Goal: Find contact information: Find contact information

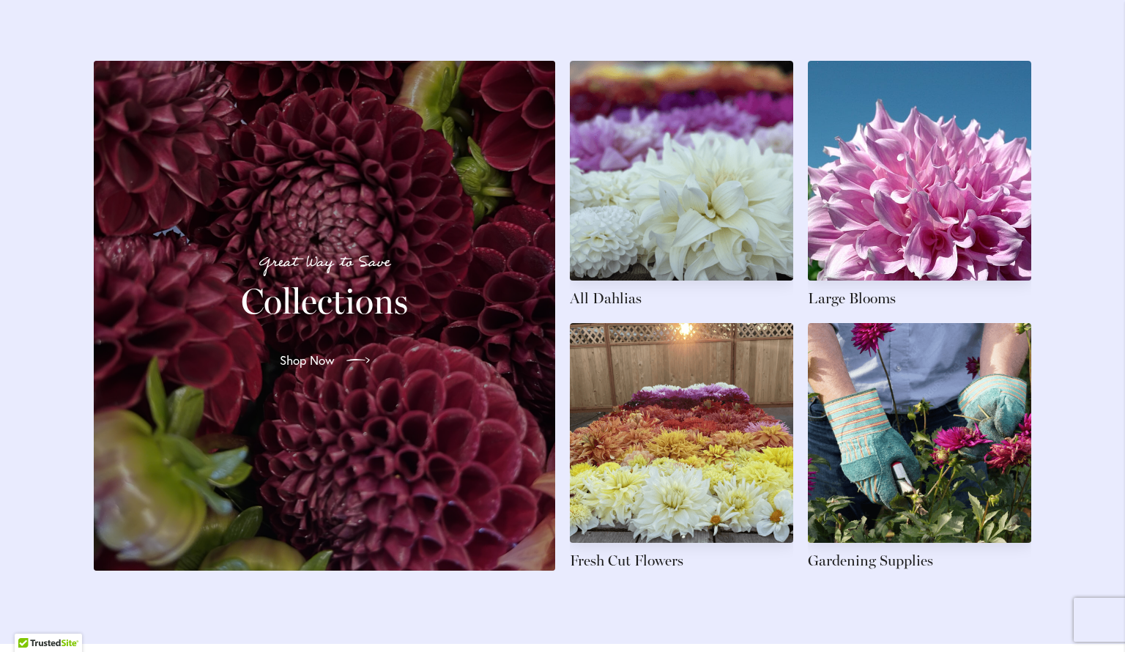
scroll to position [2182, 0]
click at [682, 201] on link at bounding box center [681, 185] width 223 height 248
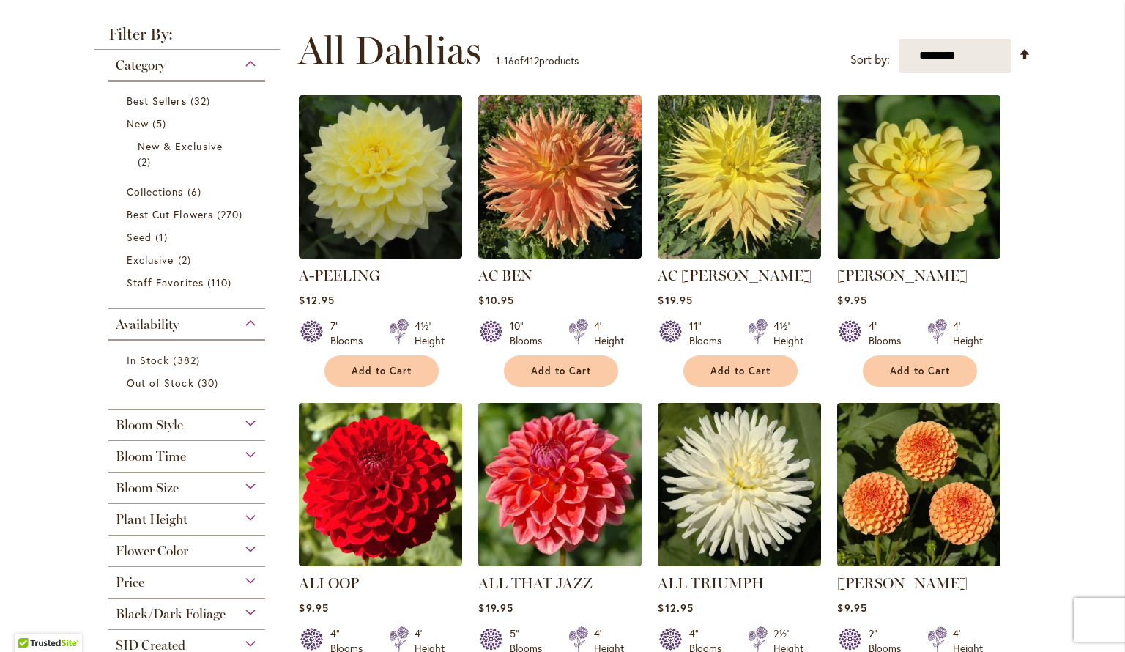
scroll to position [269, 0]
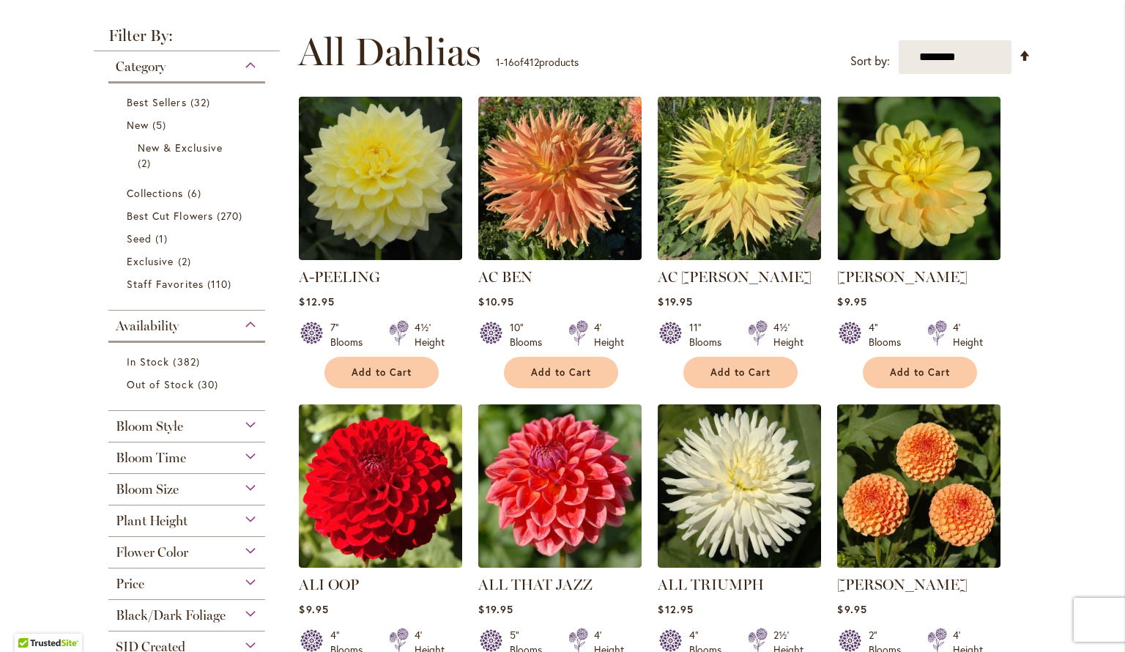
click at [247, 483] on div "Bloom Size" at bounding box center [186, 485] width 157 height 23
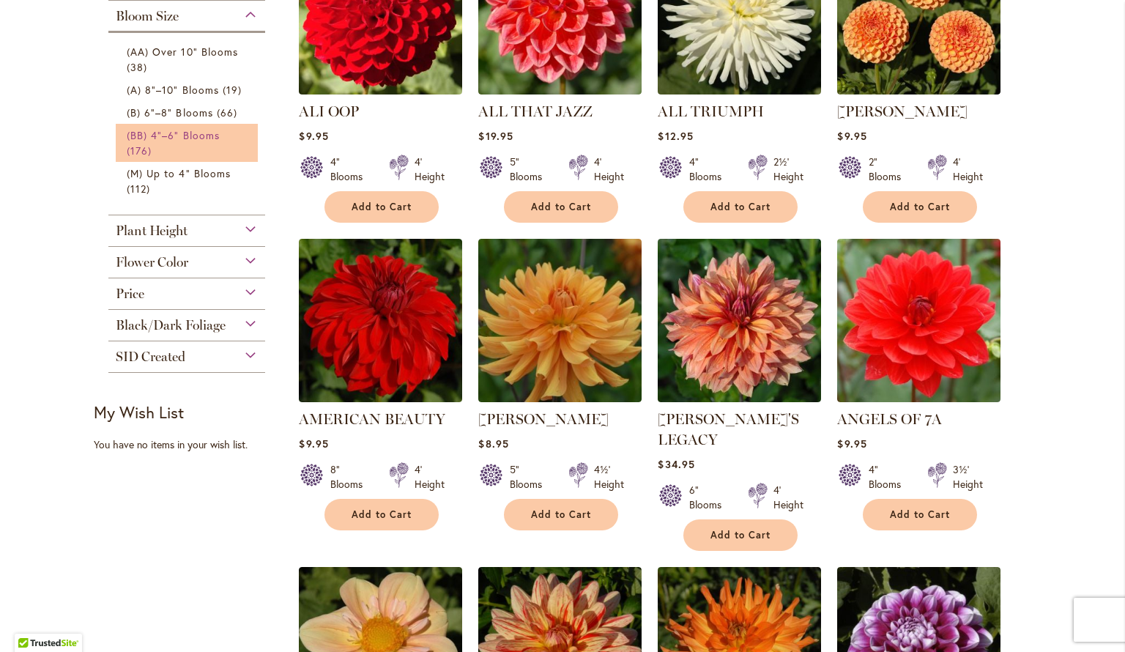
click at [190, 136] on span "(BB) 4"–6" Blooms" at bounding box center [173, 135] width 93 height 14
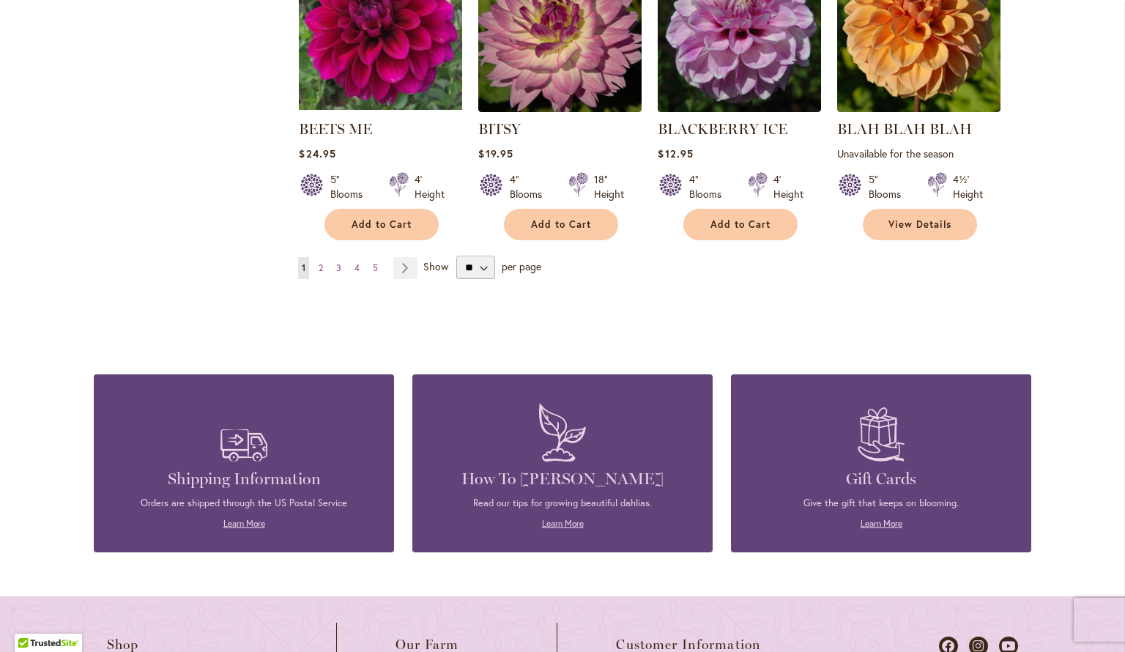
scroll to position [1324, 0]
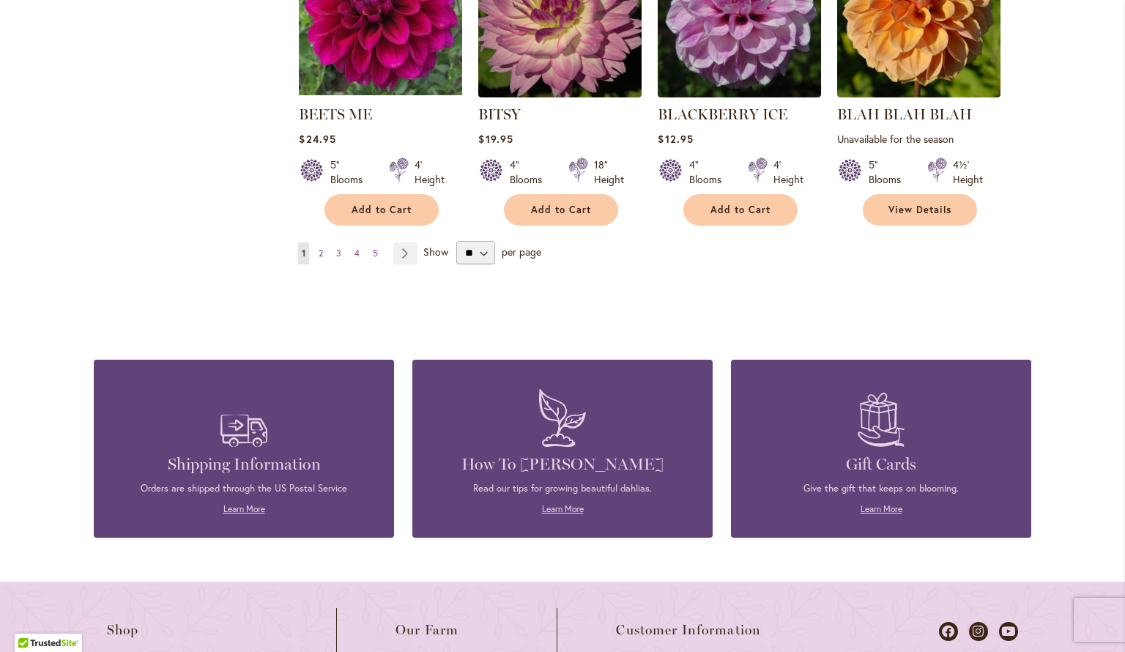
click at [323, 251] on span "2" at bounding box center [321, 253] width 4 height 11
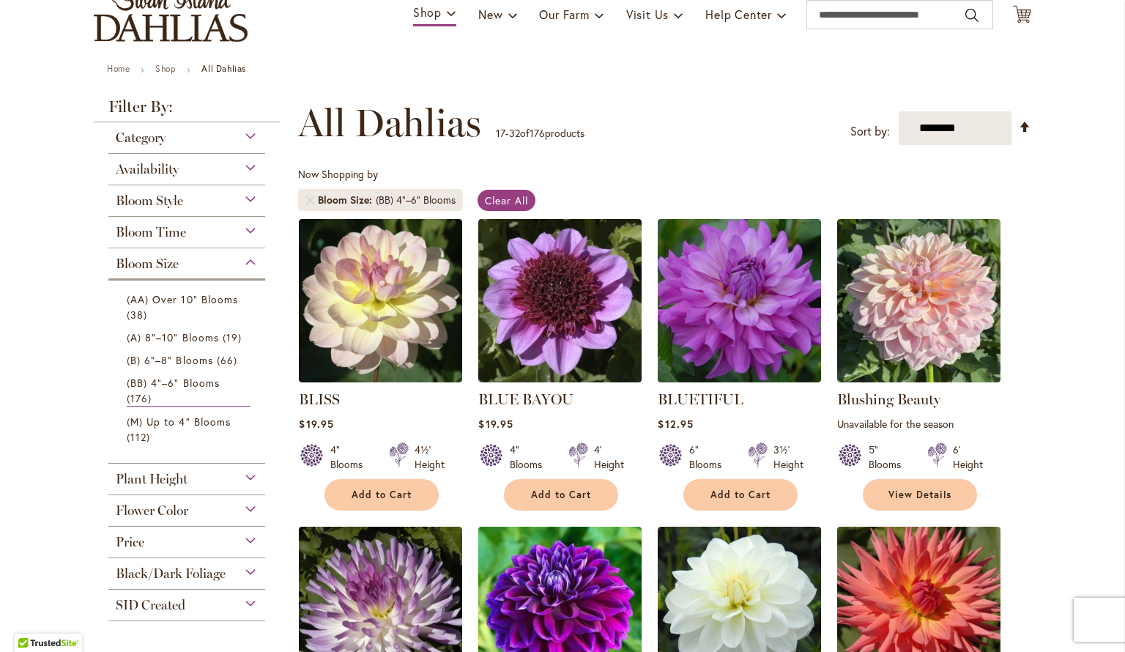
scroll to position [116, 0]
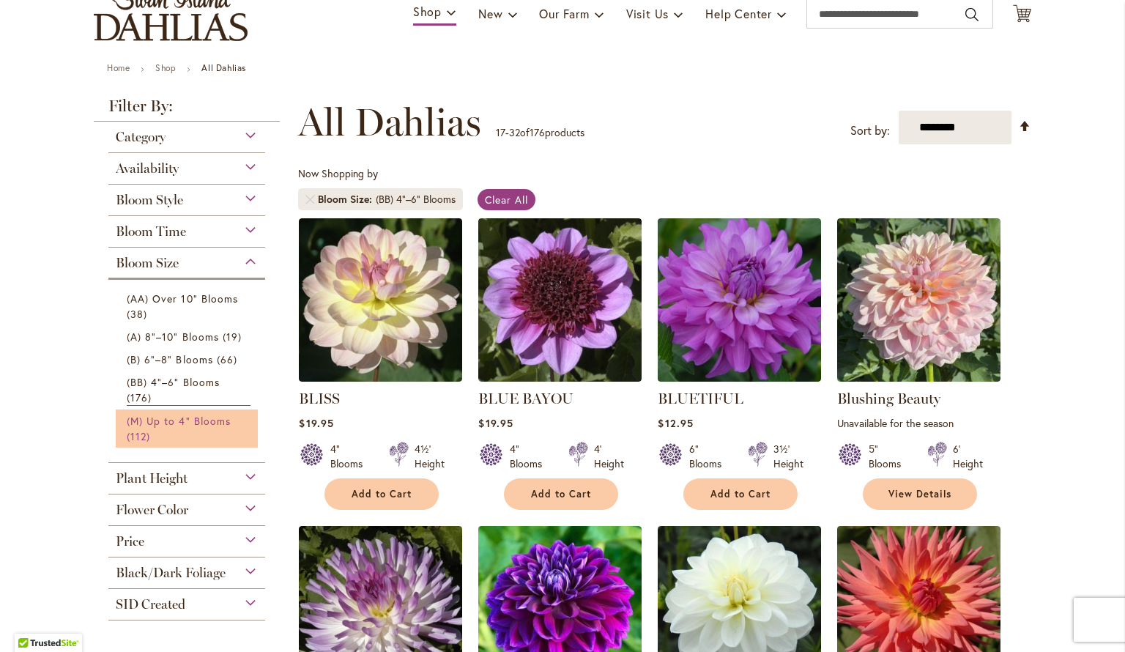
click at [189, 427] on link "(M) Up to 4" Blooms 112 items" at bounding box center [189, 428] width 124 height 31
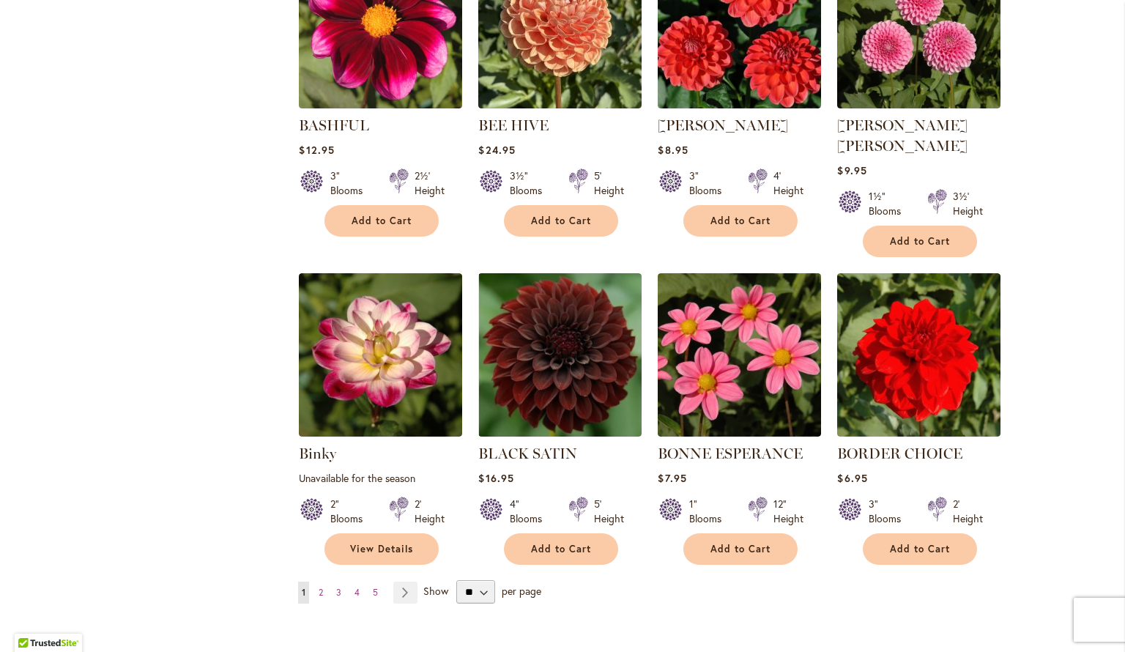
scroll to position [1003, 0]
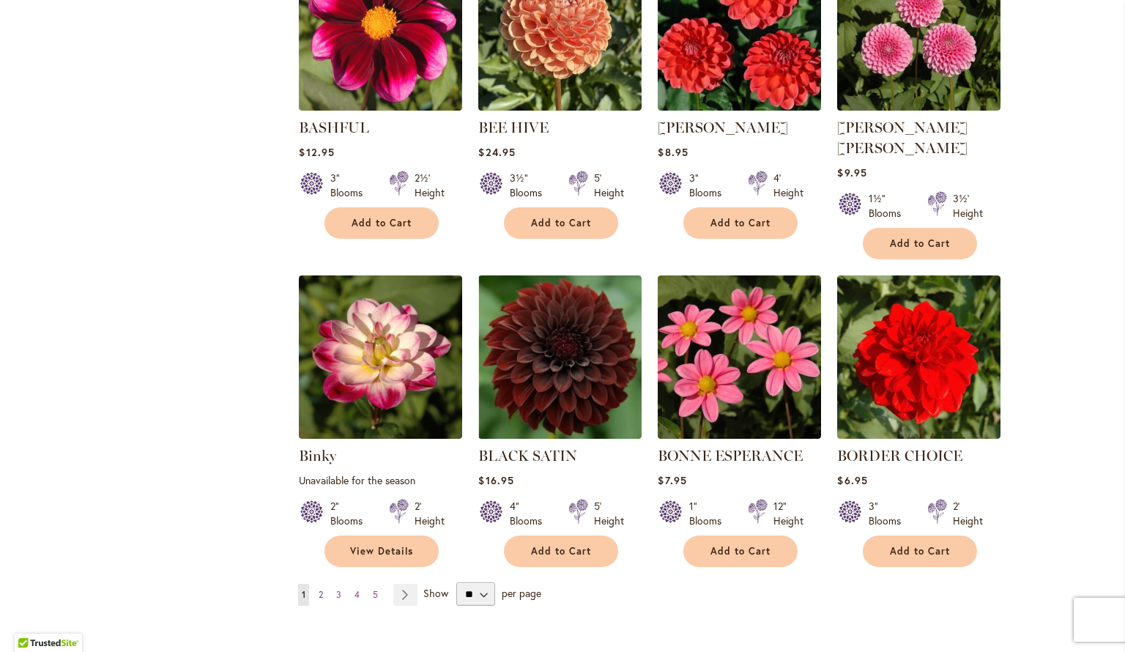
click at [320, 589] on span "2" at bounding box center [321, 594] width 4 height 11
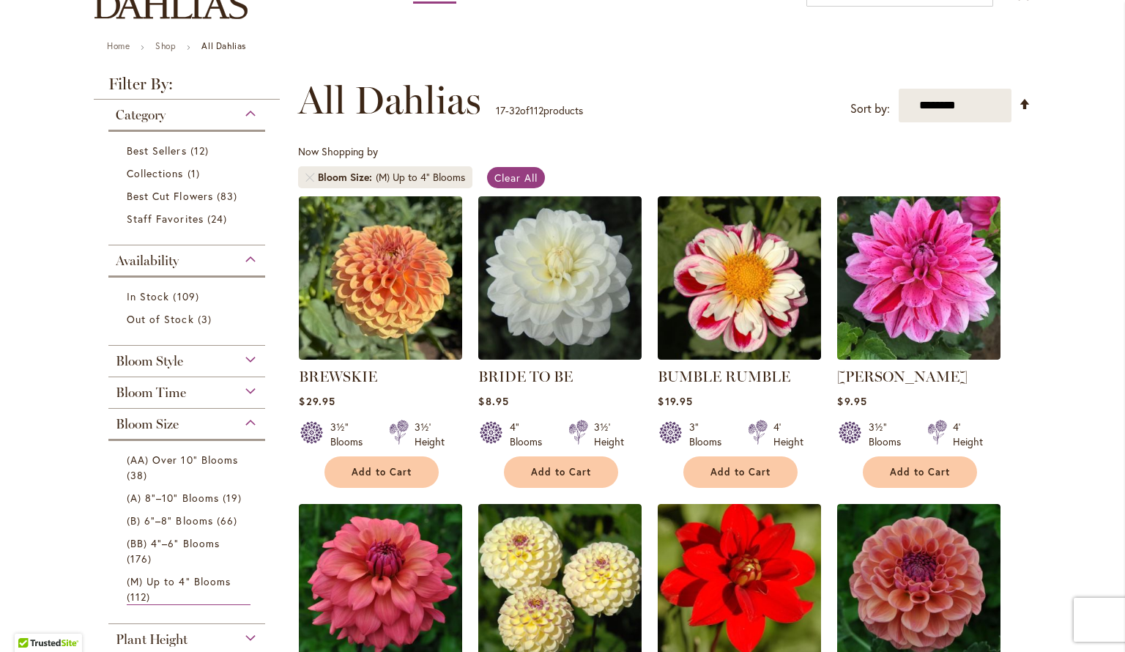
scroll to position [145, 0]
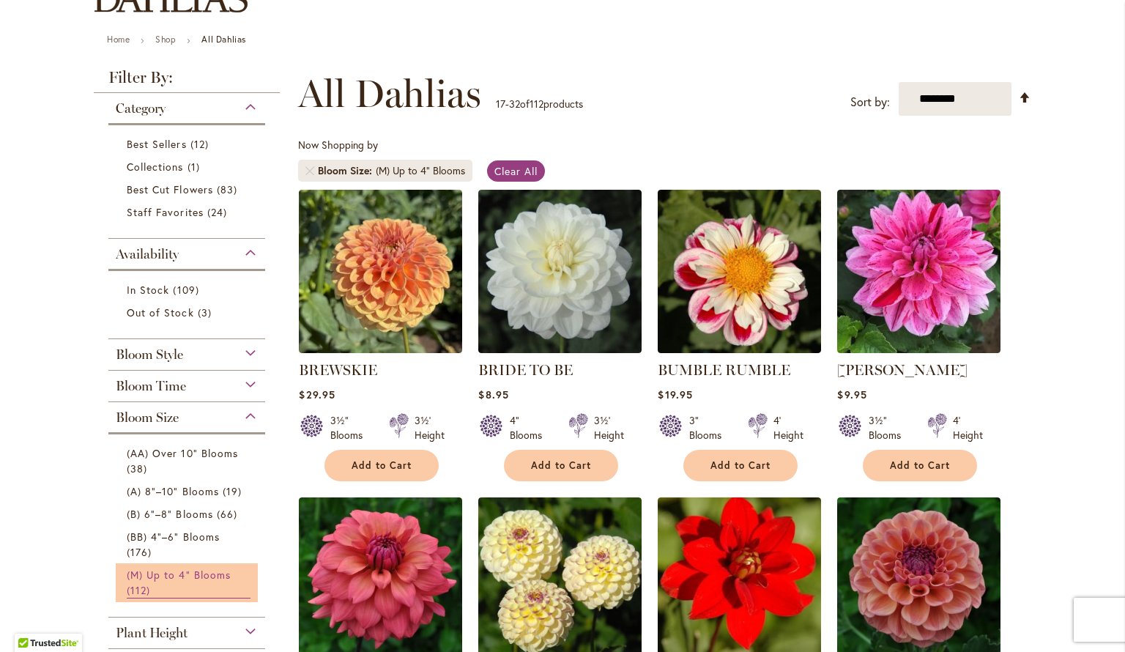
click at [154, 571] on span "(M) Up to 4" Blooms" at bounding box center [179, 575] width 104 height 14
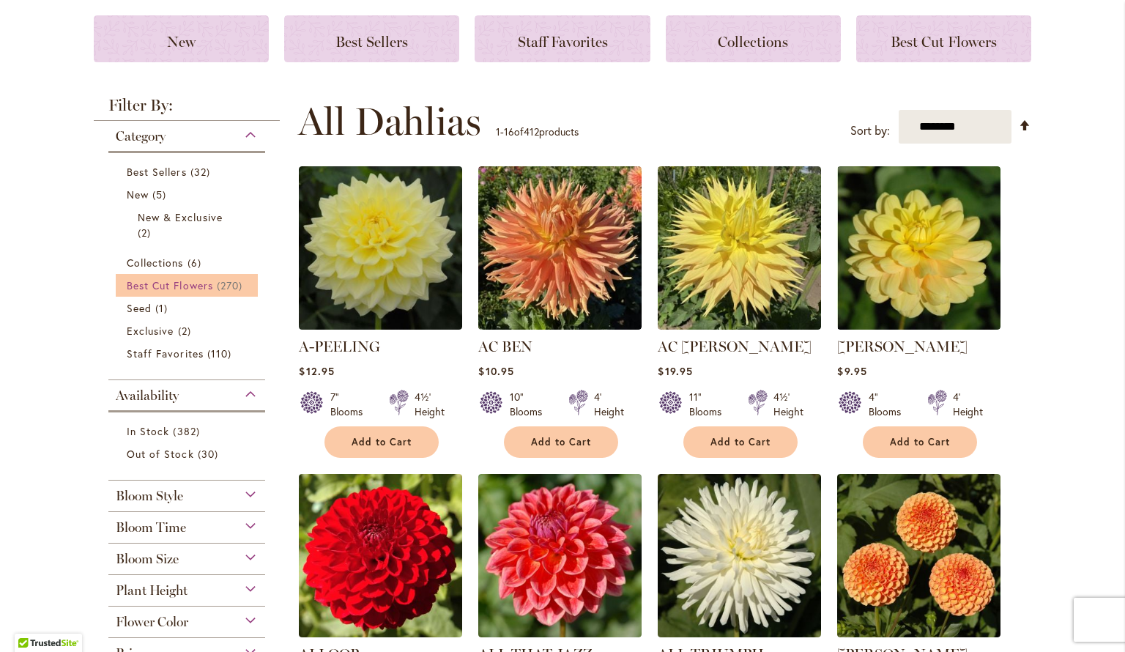
scroll to position [196, 0]
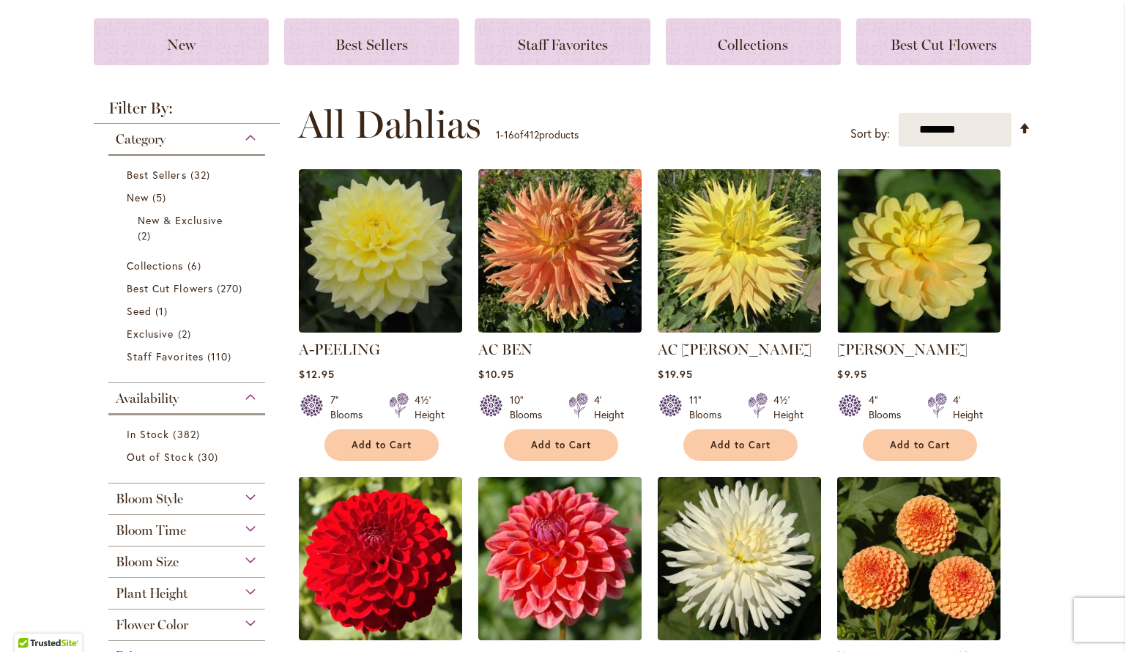
click at [174, 566] on span "Bloom Size" at bounding box center [147, 562] width 63 height 16
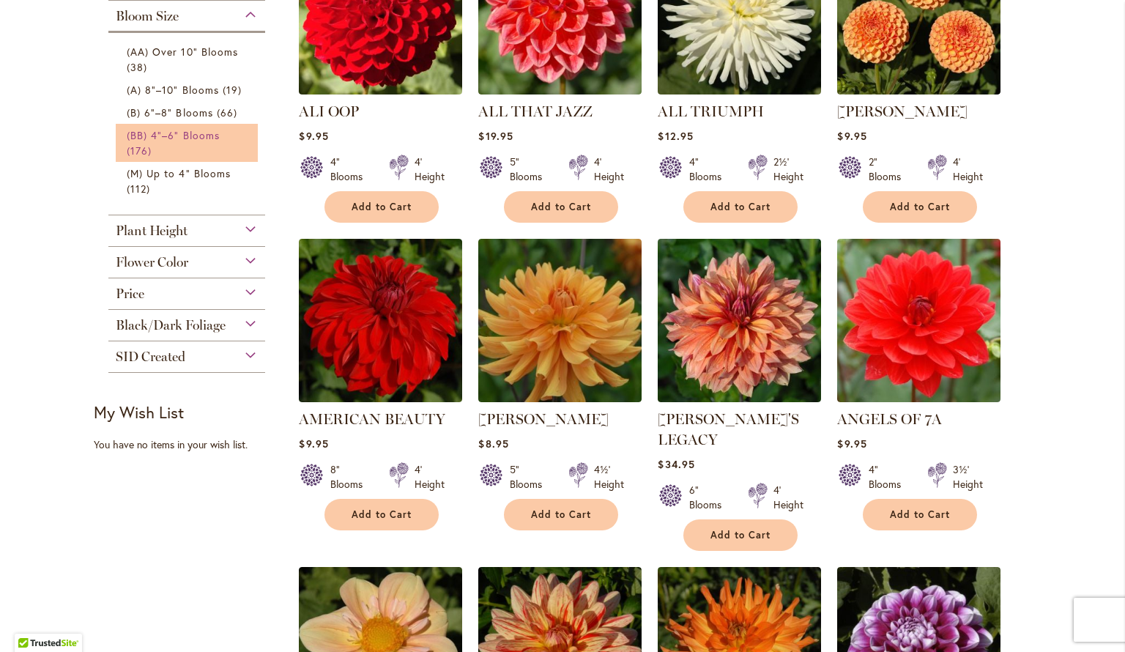
click at [195, 133] on span "(BB) 4"–6" Blooms" at bounding box center [173, 135] width 93 height 14
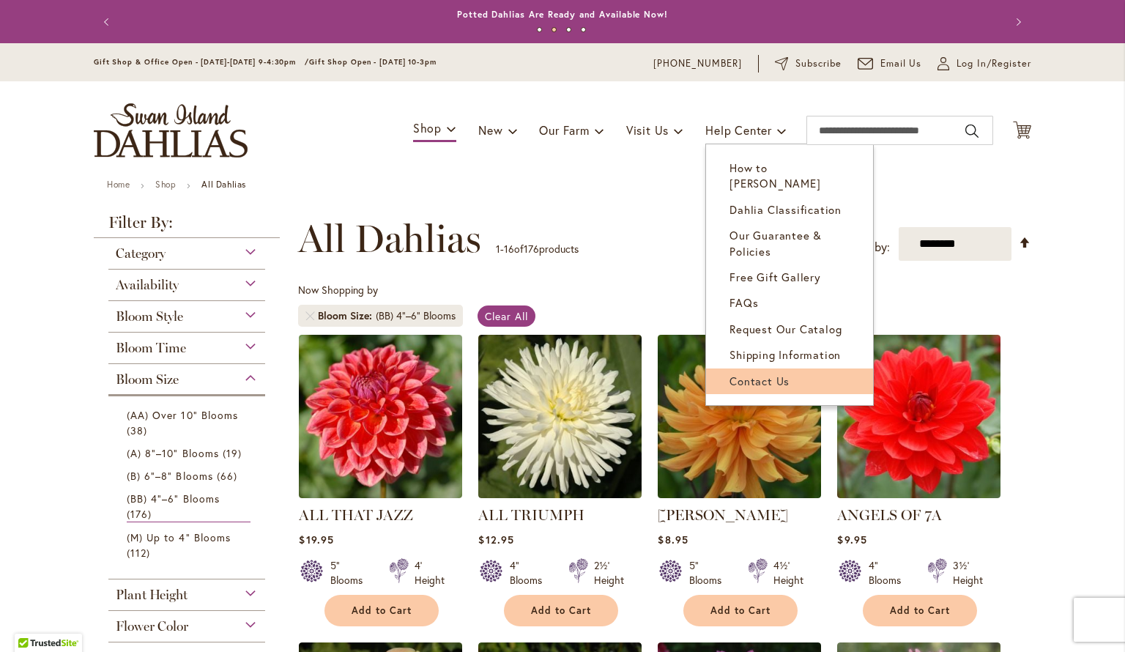
click at [770, 374] on span "Contact Us" at bounding box center [760, 381] width 60 height 15
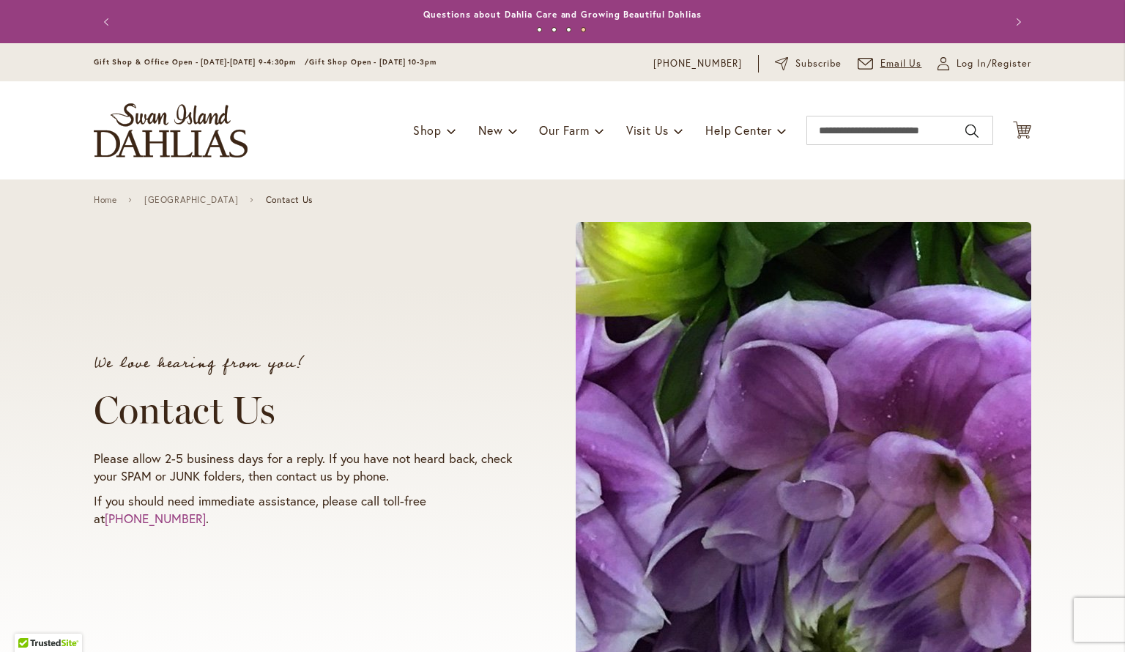
click at [894, 56] on span "Email Us" at bounding box center [902, 63] width 42 height 15
click at [860, 63] on icon at bounding box center [865, 64] width 15 height 12
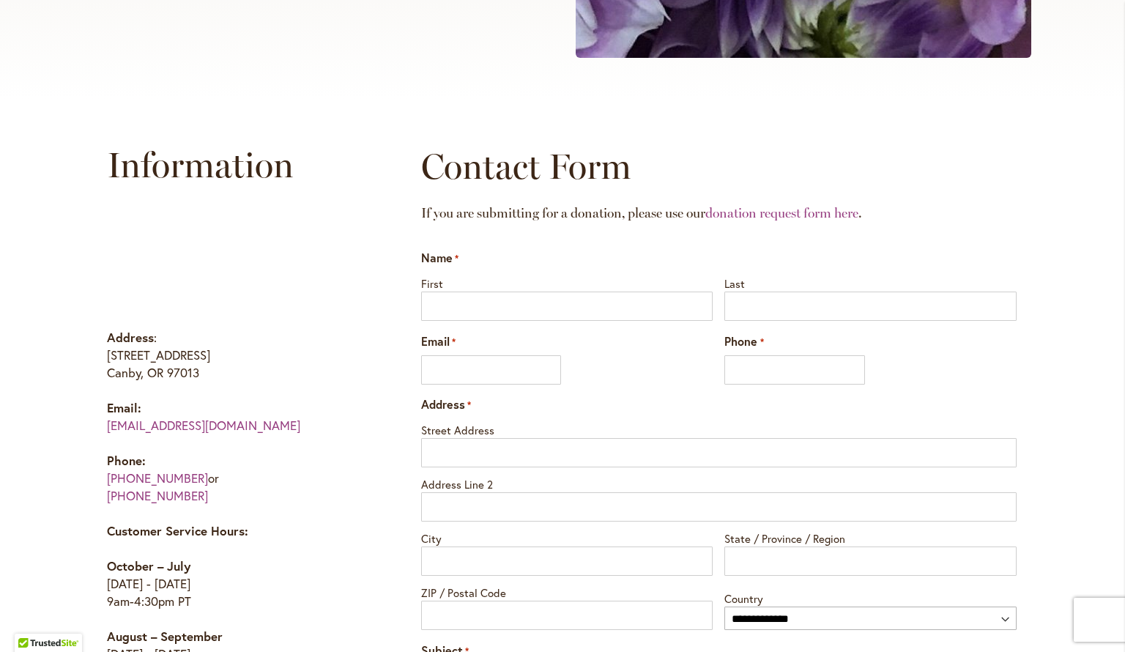
scroll to position [609, 0]
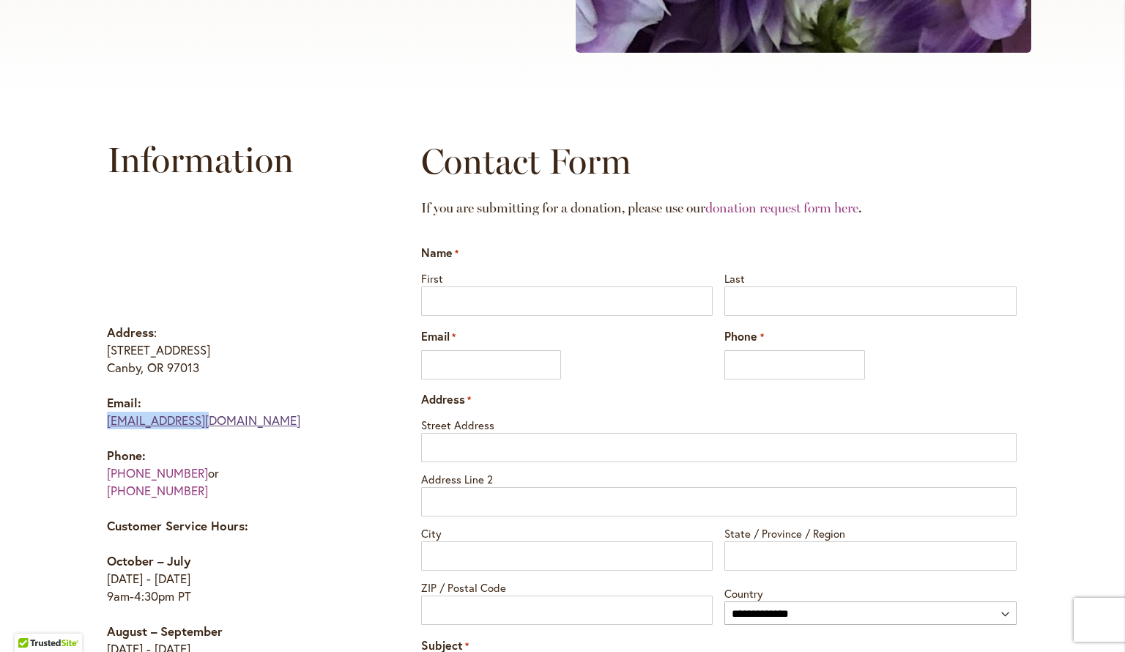
drag, startPoint x: 215, startPoint y: 423, endPoint x: 107, endPoint y: 420, distance: 107.7
click at [107, 420] on p "Email: [EMAIL_ADDRESS][DOMAIN_NAME]" at bounding box center [235, 411] width 257 height 35
copy link "[EMAIL_ADDRESS][DOMAIN_NAME]"
click at [234, 415] on p "Email: [EMAIL_ADDRESS][DOMAIN_NAME]" at bounding box center [235, 411] width 257 height 35
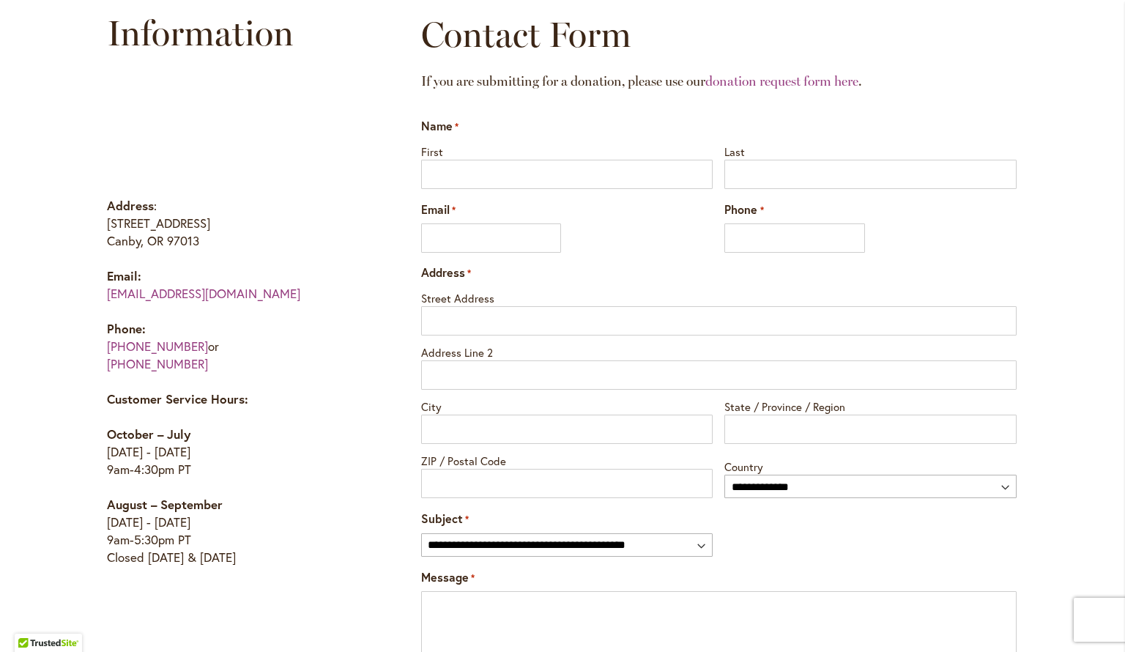
scroll to position [736, 0]
